Goal: Find specific page/section: Find specific page/section

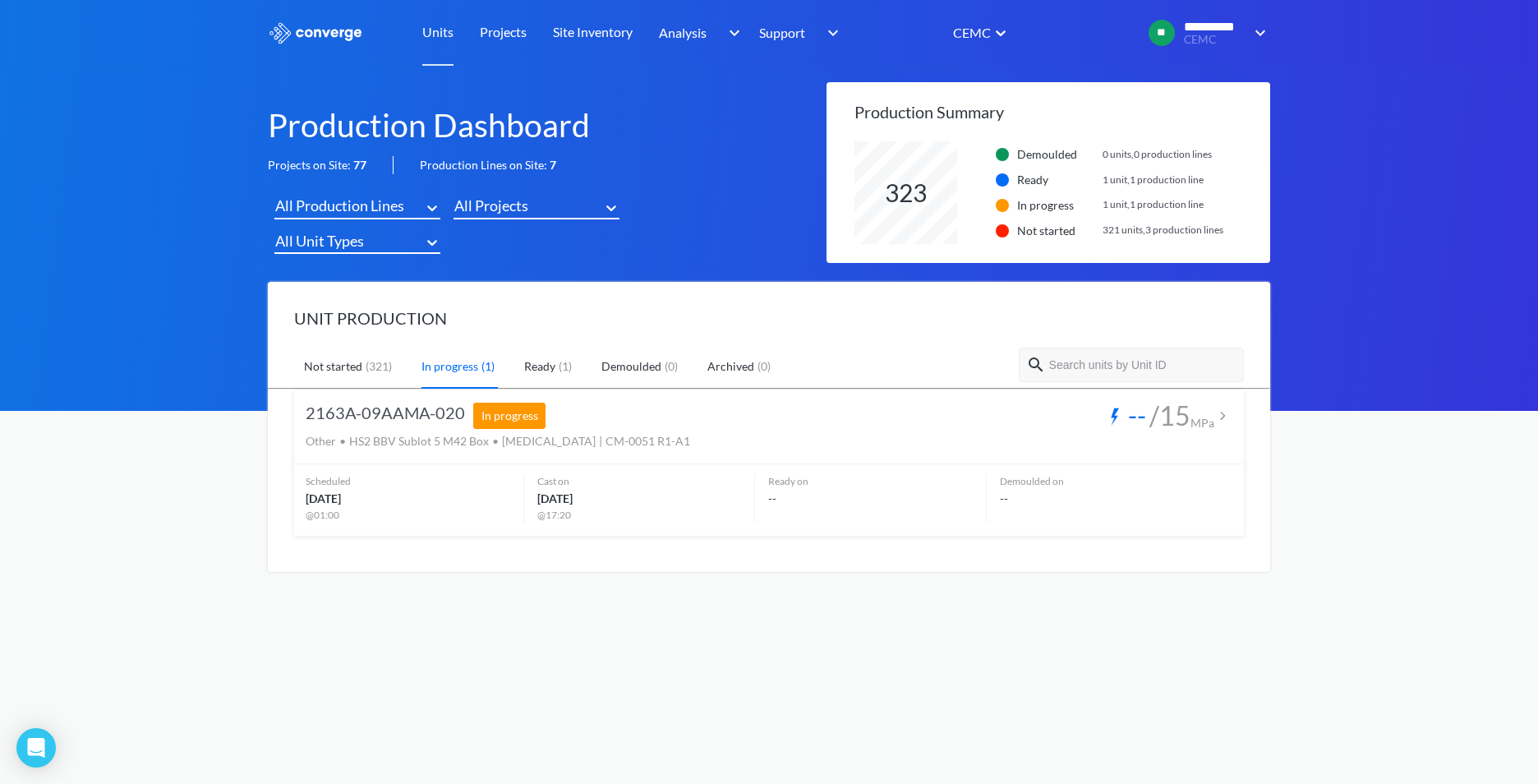
scroll to position [103, 416]
click at [505, 30] on link "Projects" at bounding box center [503, 33] width 47 height 66
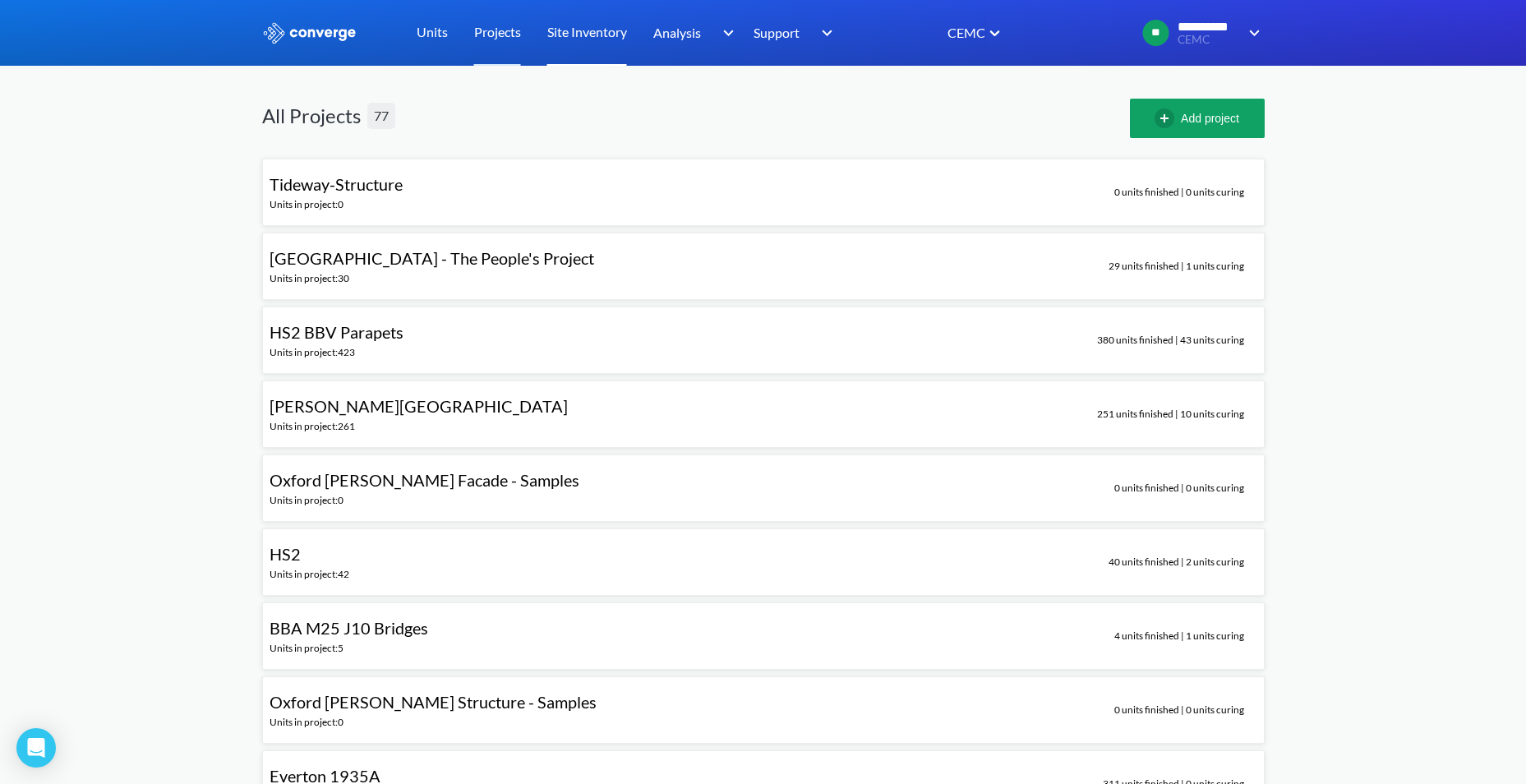
click at [601, 34] on link "Site Inventory" at bounding box center [587, 33] width 79 height 66
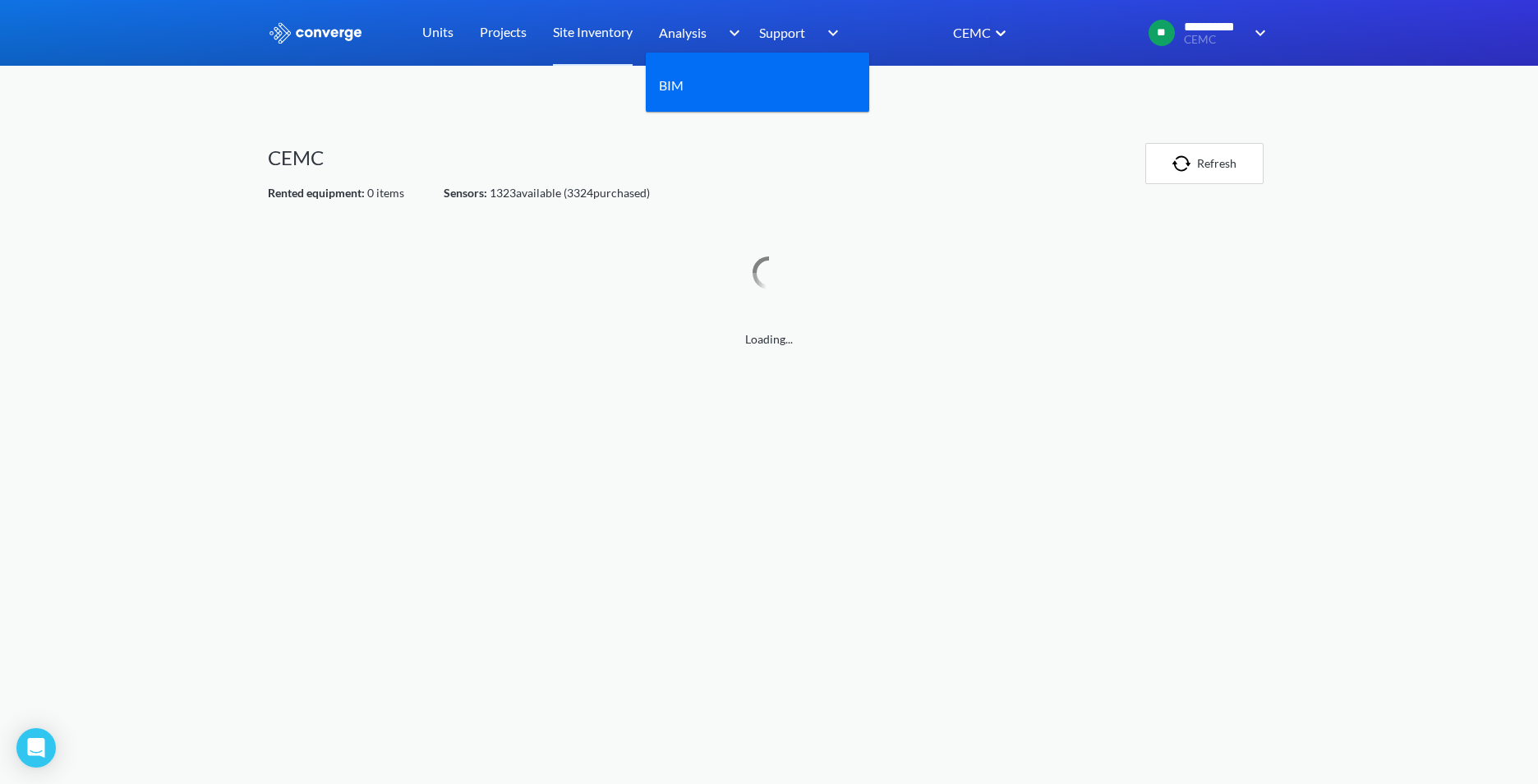
click at [677, 36] on span "Analysis" at bounding box center [682, 32] width 47 height 20
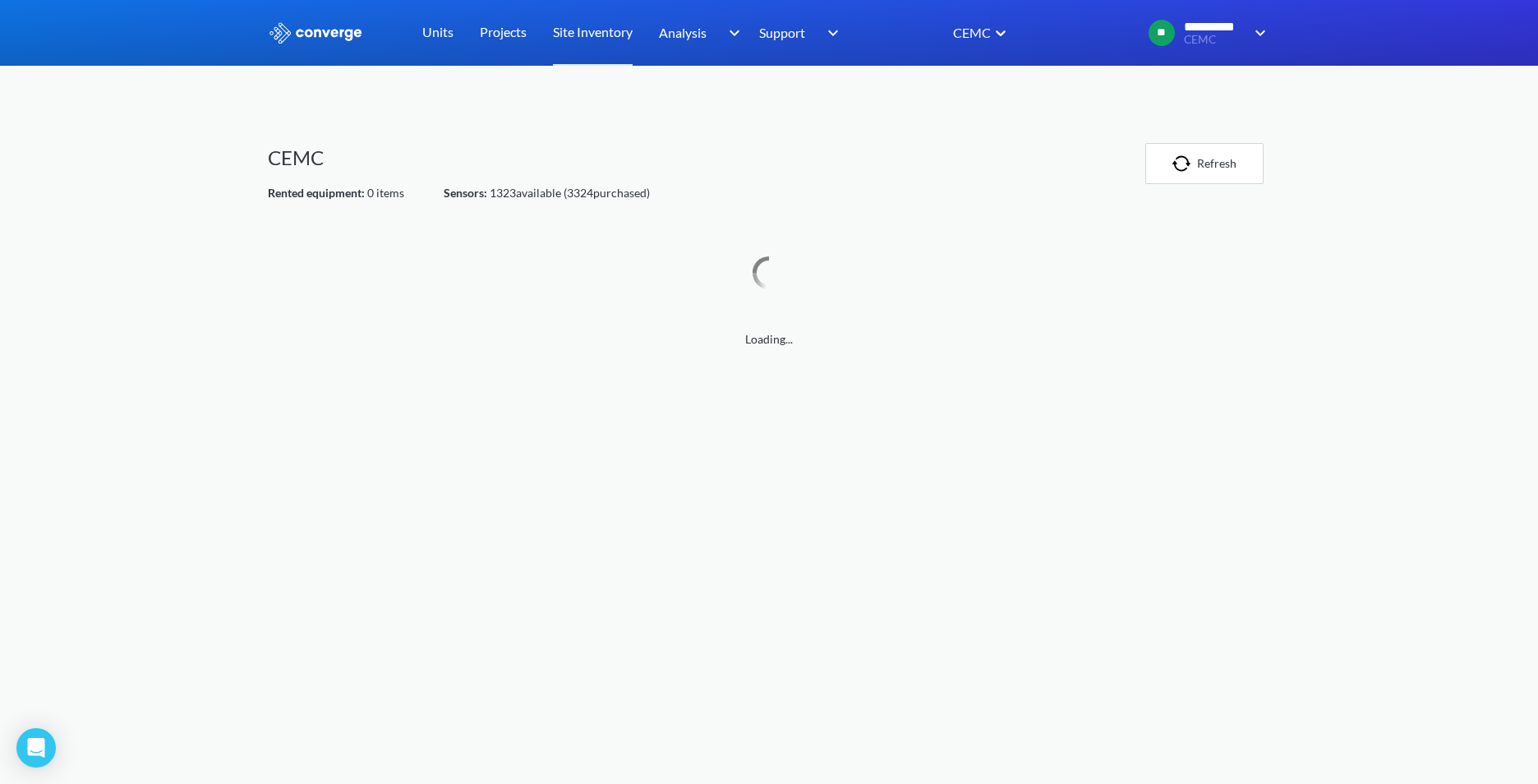
click at [996, 27] on icon at bounding box center [1000, 32] width 16 height 16
click at [870, 75] on div "CEMC" at bounding box center [926, 78] width 165 height 34
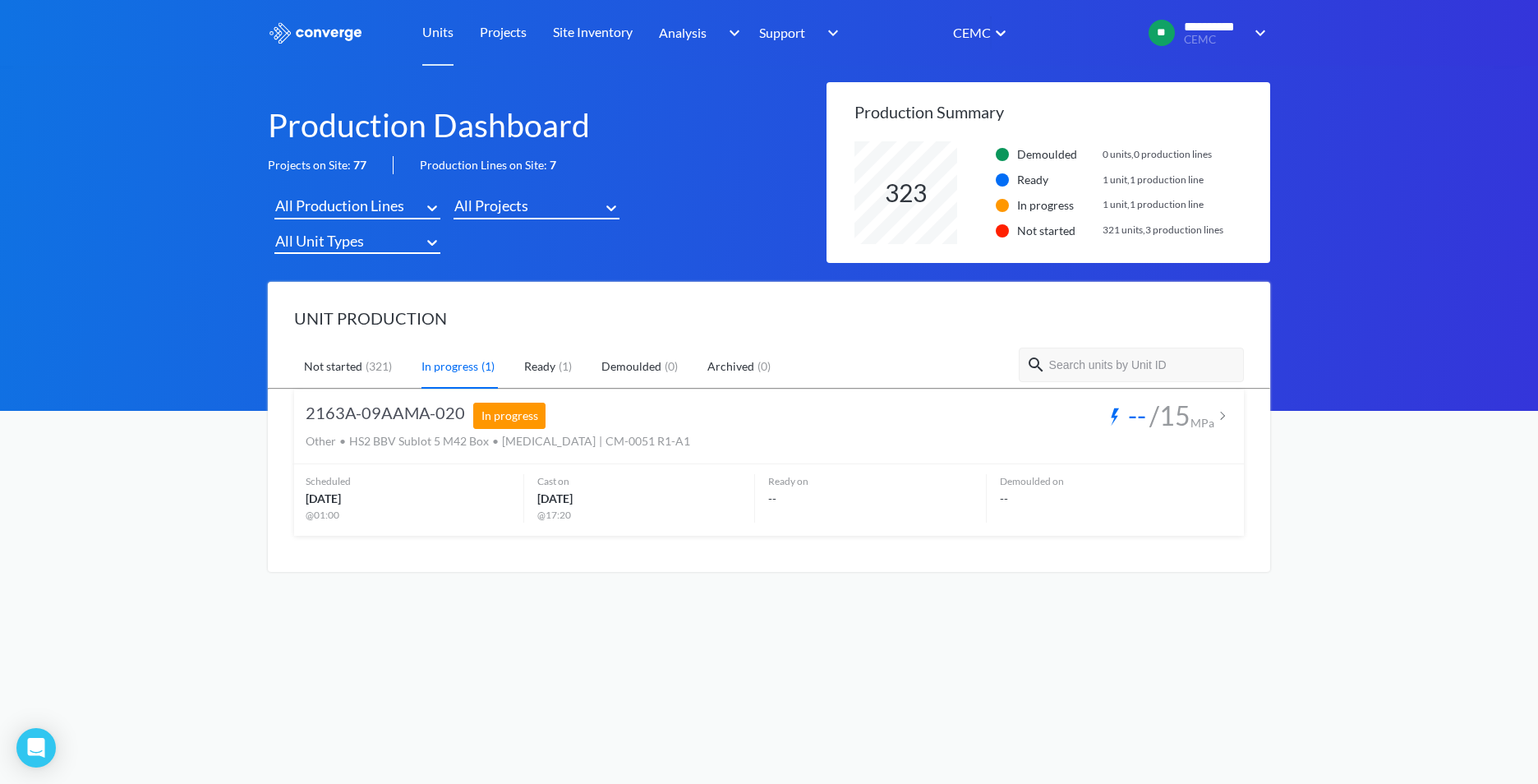
scroll to position [103, 416]
click at [1091, 369] on input "text" at bounding box center [1142, 364] width 189 height 15
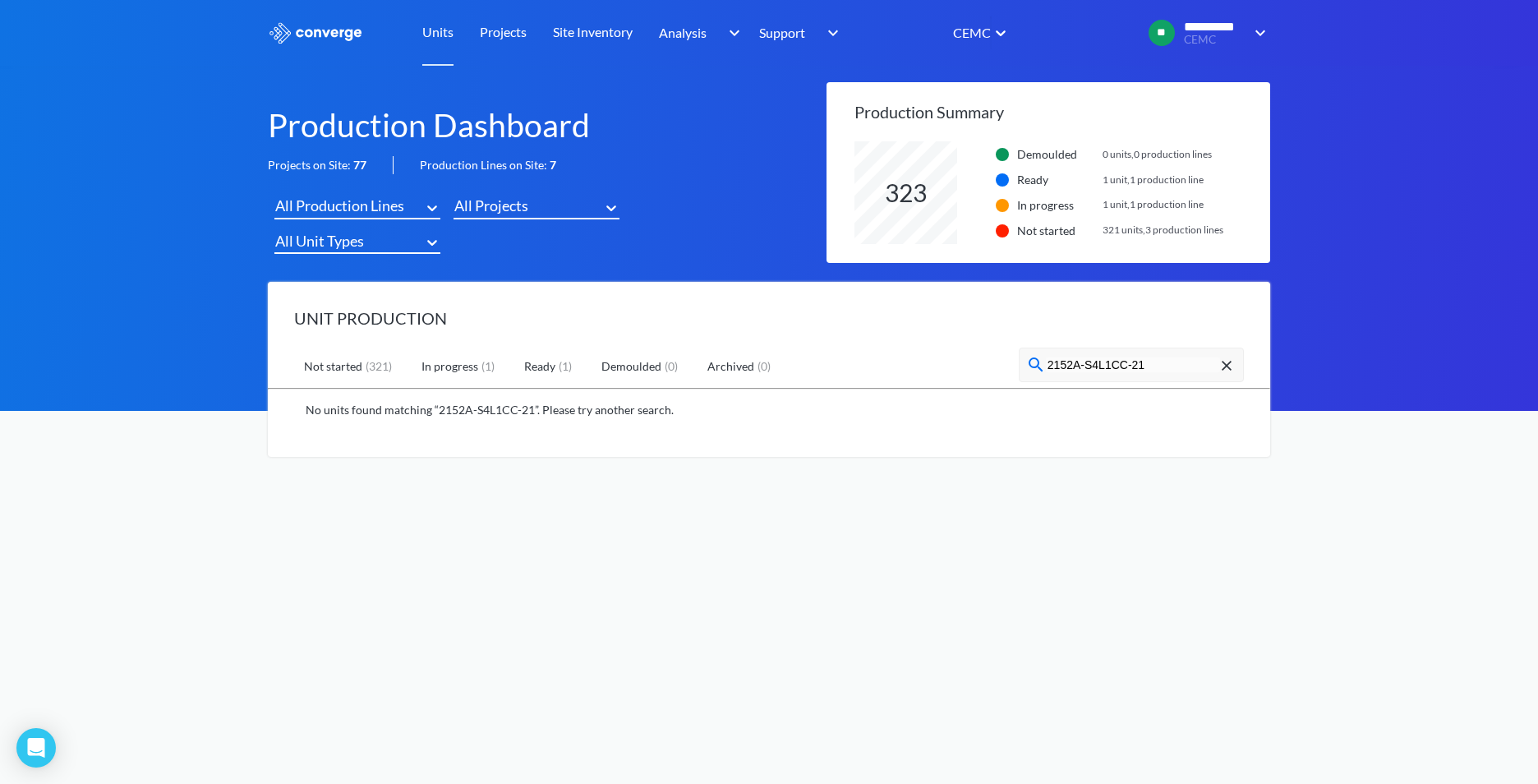
type input "2152A-S4L1CC-217"
